Goal: Navigation & Orientation: Understand site structure

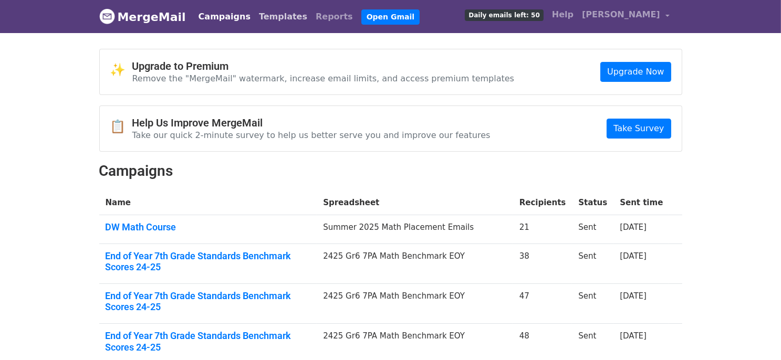
click at [257, 15] on link "Templates" at bounding box center [283, 16] width 57 height 21
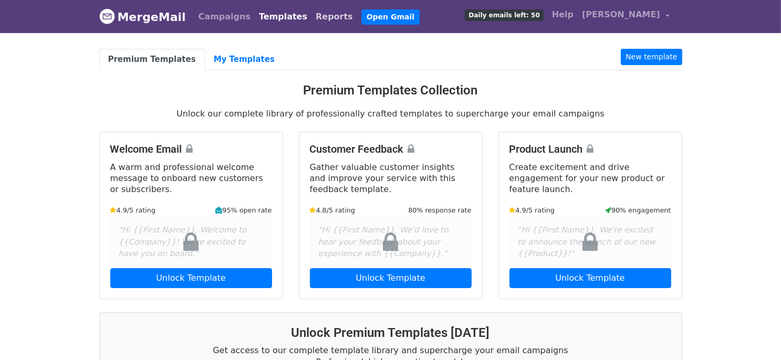
click at [311, 16] on link "Reports" at bounding box center [334, 16] width 46 height 21
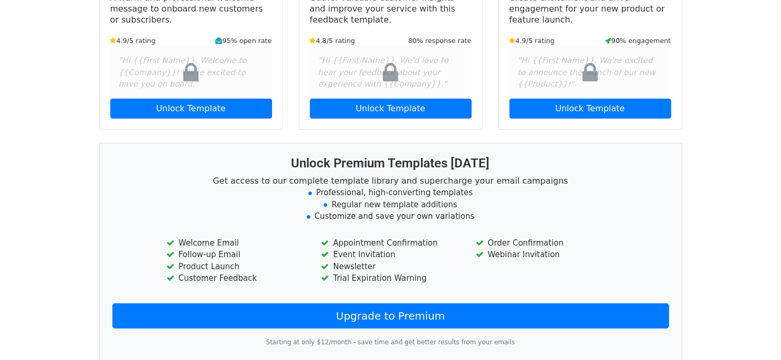
scroll to position [256, 0]
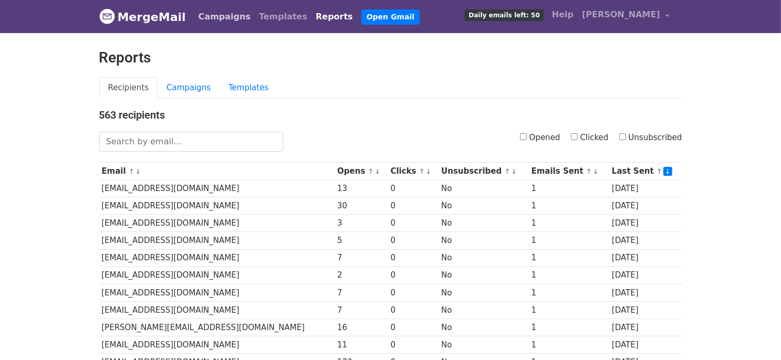
click at [209, 18] on link "Campaigns" at bounding box center [224, 16] width 60 height 21
